Goal: Task Accomplishment & Management: Manage account settings

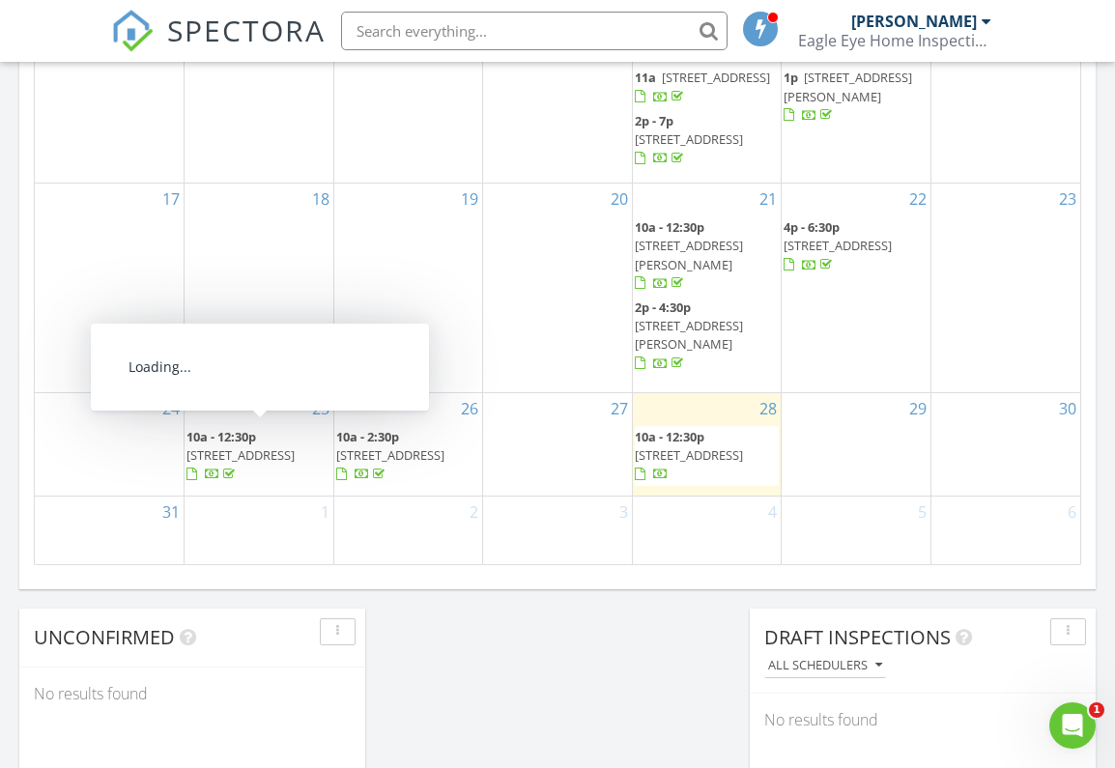
scroll to position [1229, 0]
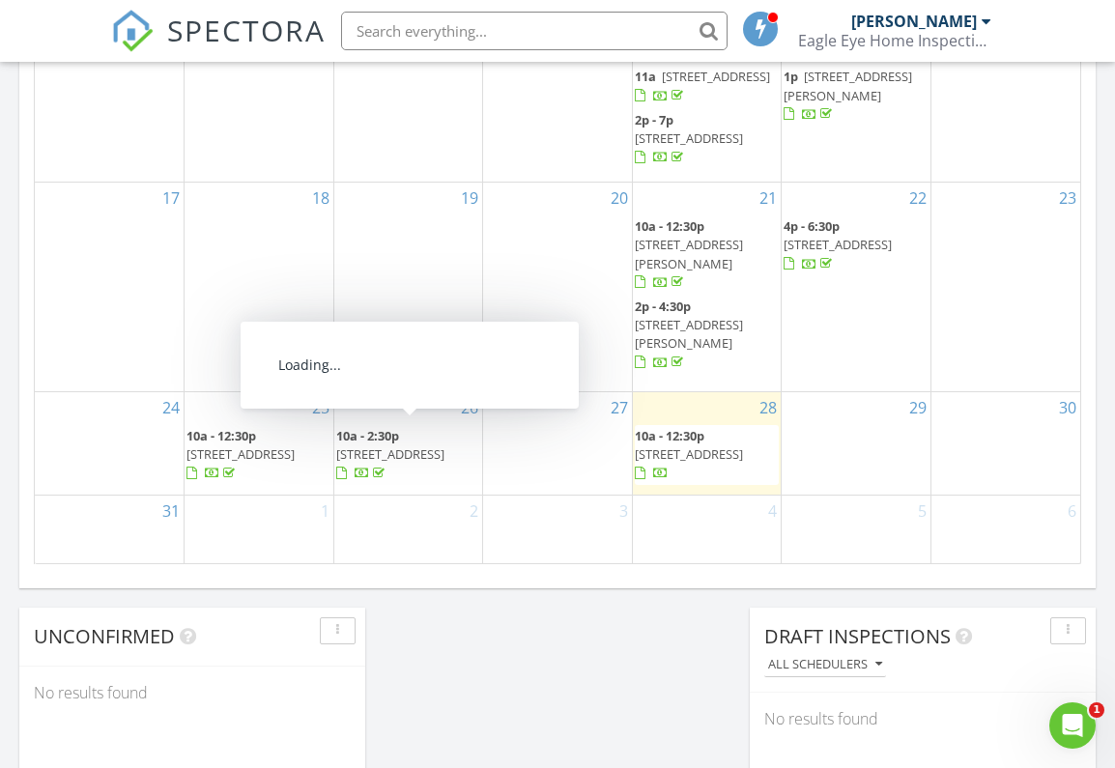
click at [347, 468] on div at bounding box center [341, 474] width 11 height 13
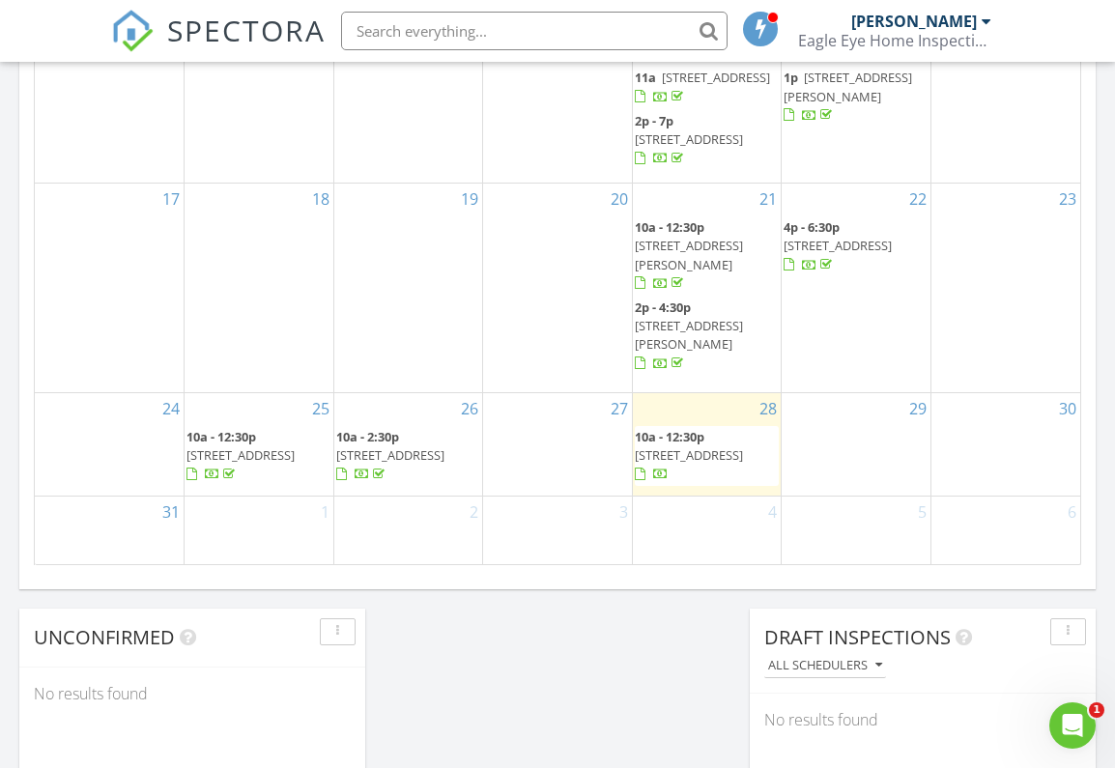
scroll to position [1224, 0]
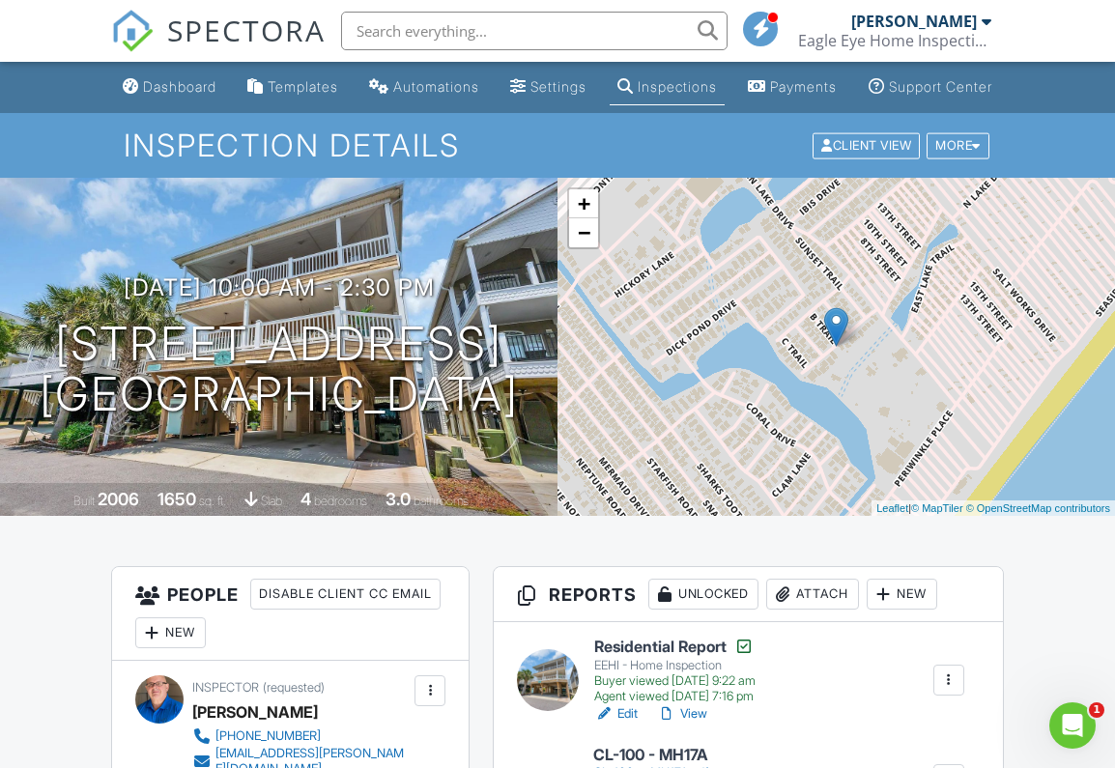
click at [977, 18] on div "[PERSON_NAME]" at bounding box center [922, 21] width 140 height 19
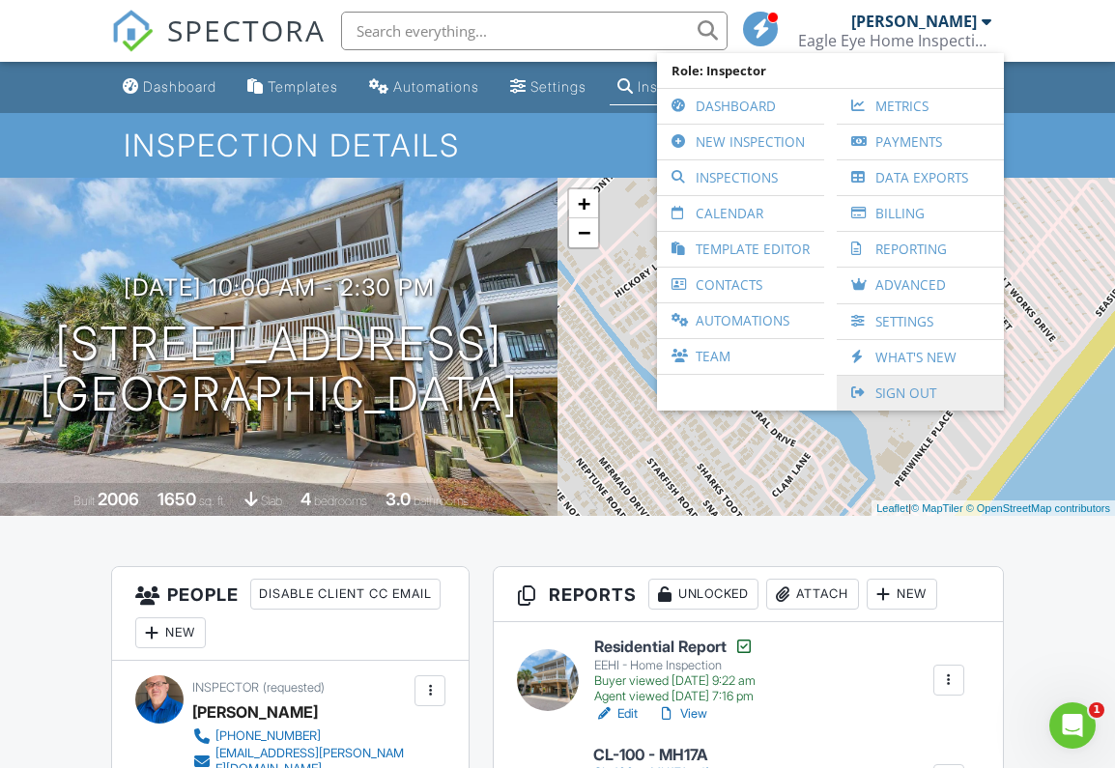
click at [905, 388] on link "Sign Out" at bounding box center [921, 393] width 148 height 35
